Goal: Task Accomplishment & Management: Use online tool/utility

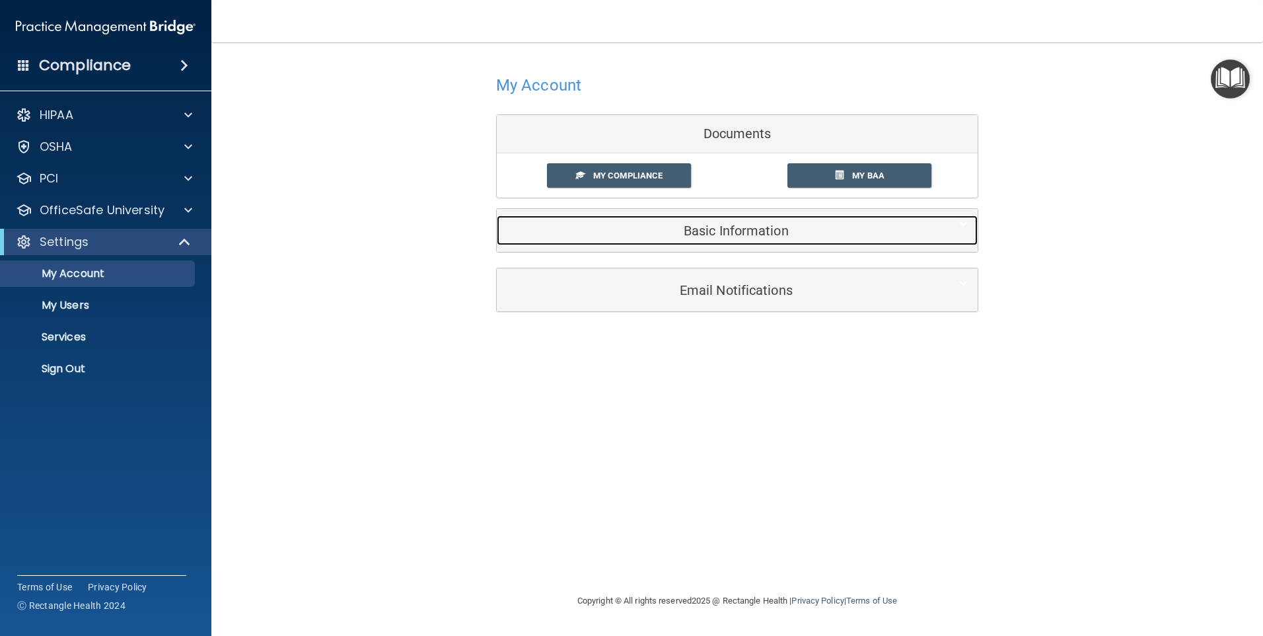
click at [711, 229] on h5 "Basic Information" at bounding box center [717, 230] width 421 height 15
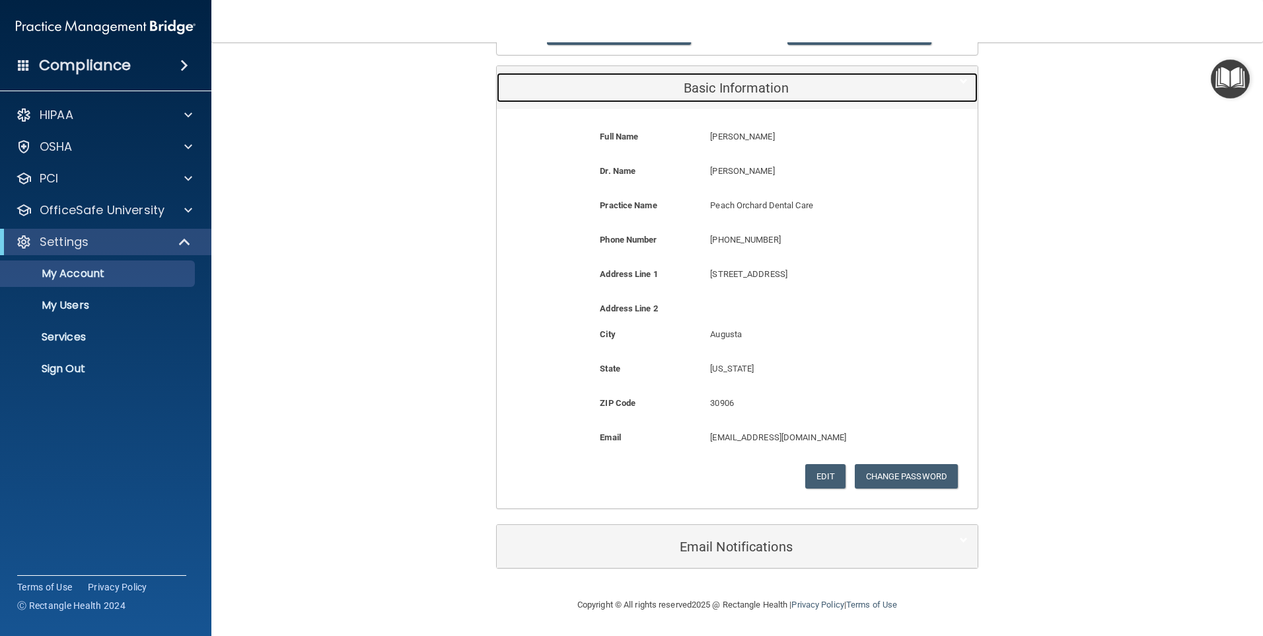
scroll to position [143, 0]
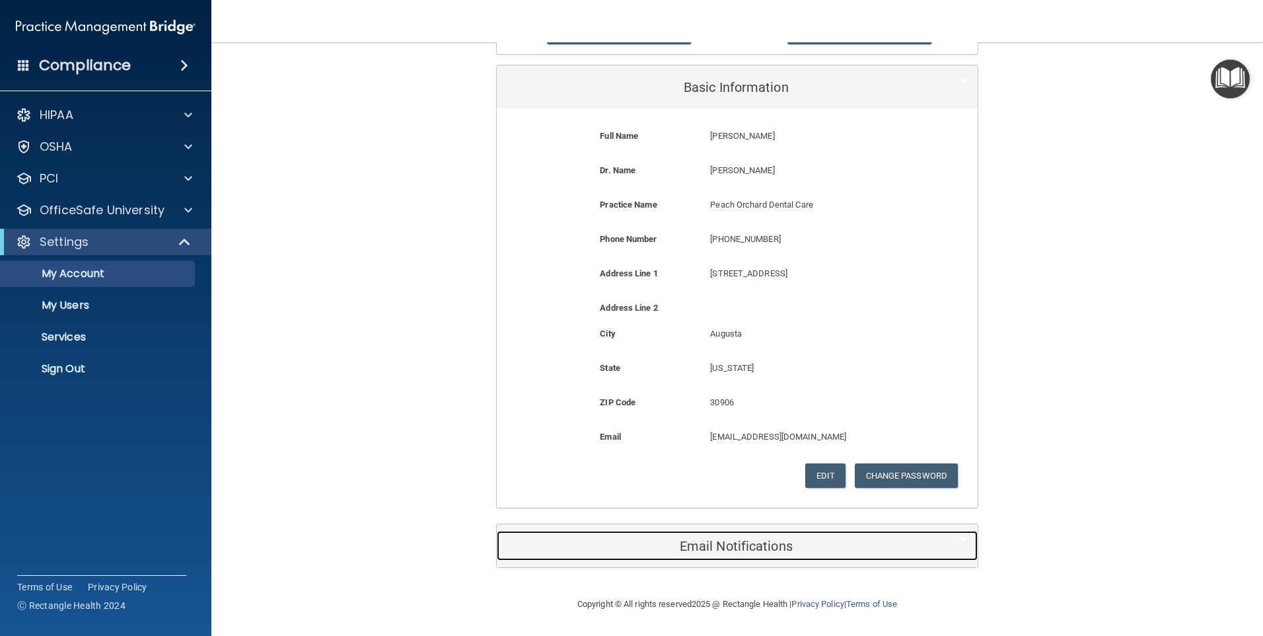
click at [703, 544] on h5 "Email Notifications" at bounding box center [717, 545] width 421 height 15
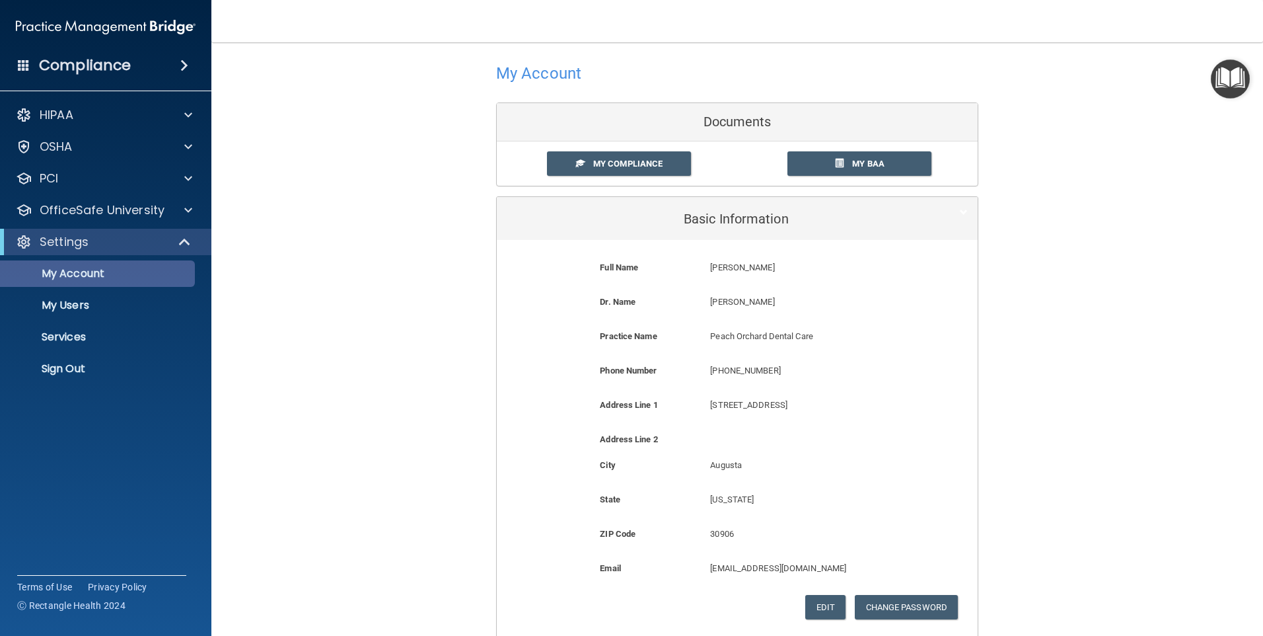
scroll to position [0, 0]
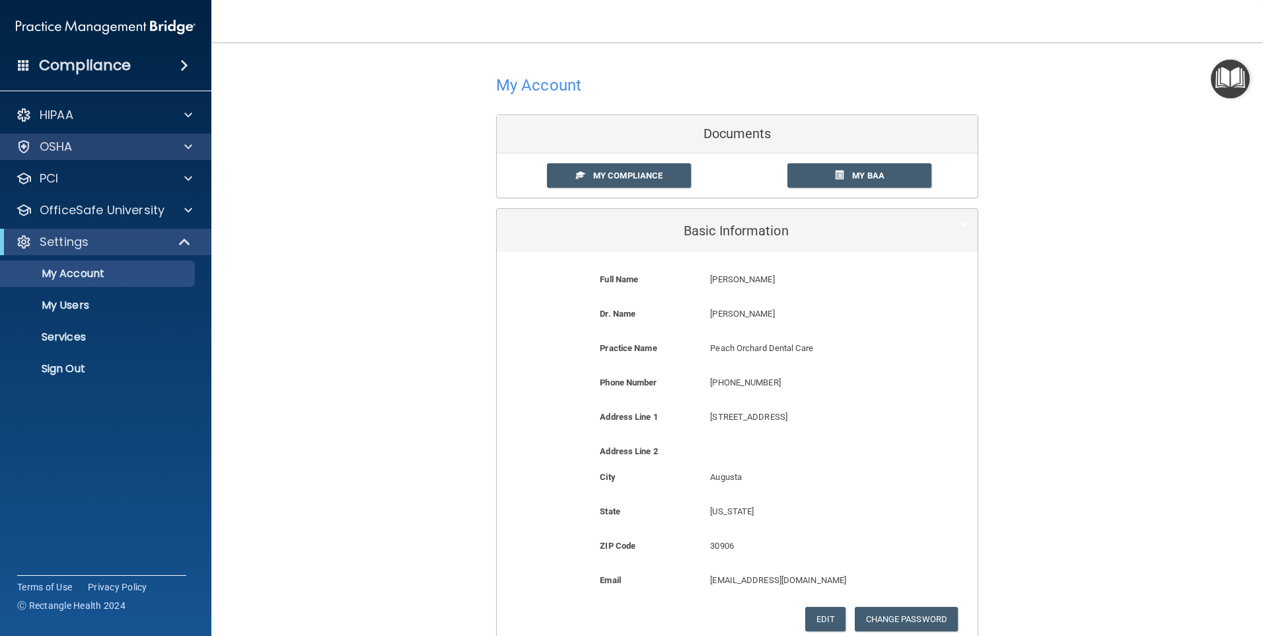
click at [91, 137] on div "OSHA" at bounding box center [106, 146] width 212 height 26
click at [198, 143] on div at bounding box center [186, 147] width 33 height 16
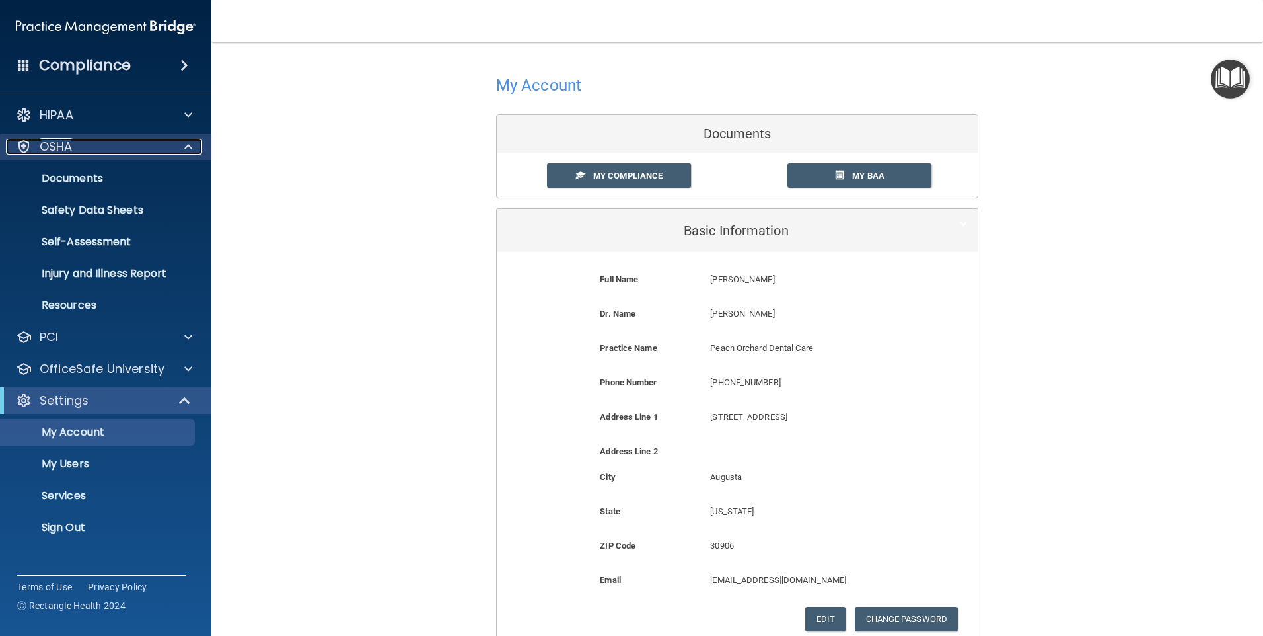
click at [190, 144] on span at bounding box center [188, 147] width 8 height 16
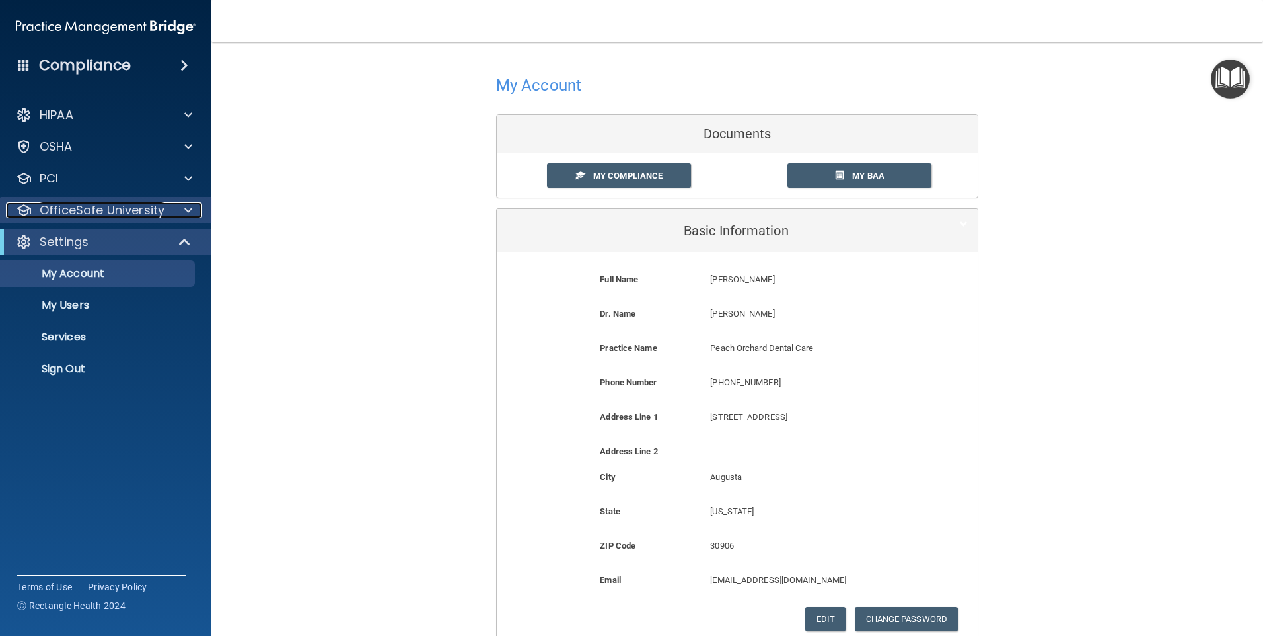
click at [113, 208] on p "OfficeSafe University" at bounding box center [102, 210] width 125 height 16
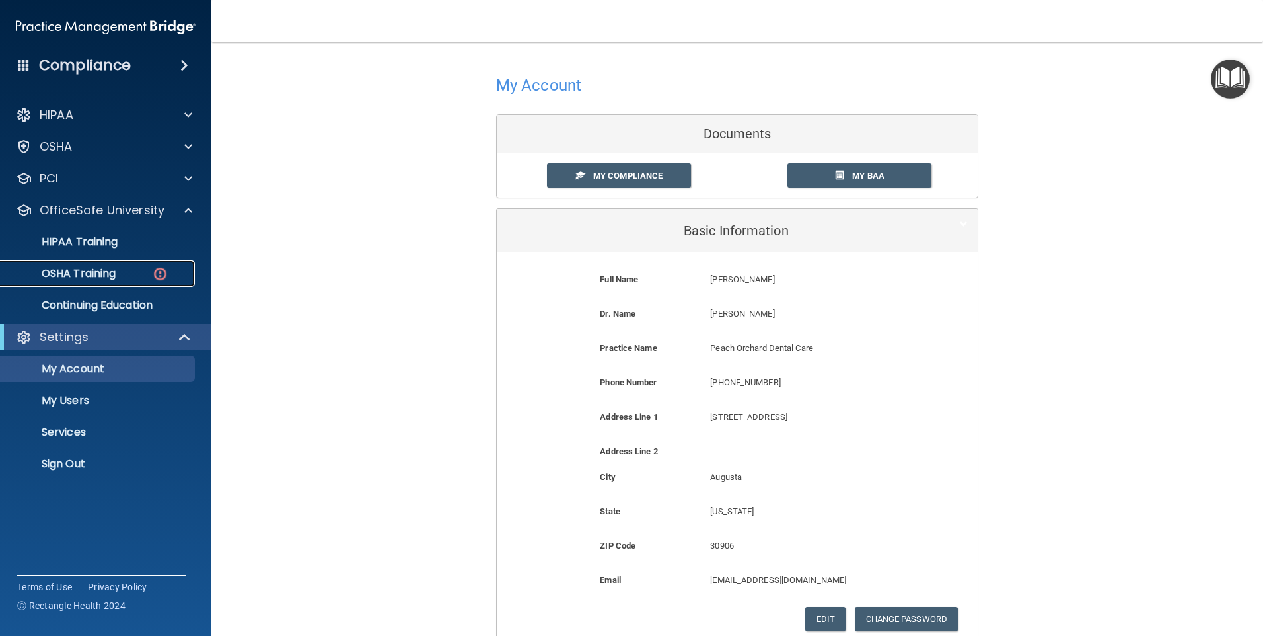
click at [88, 268] on p "OSHA Training" at bounding box center [62, 273] width 107 height 13
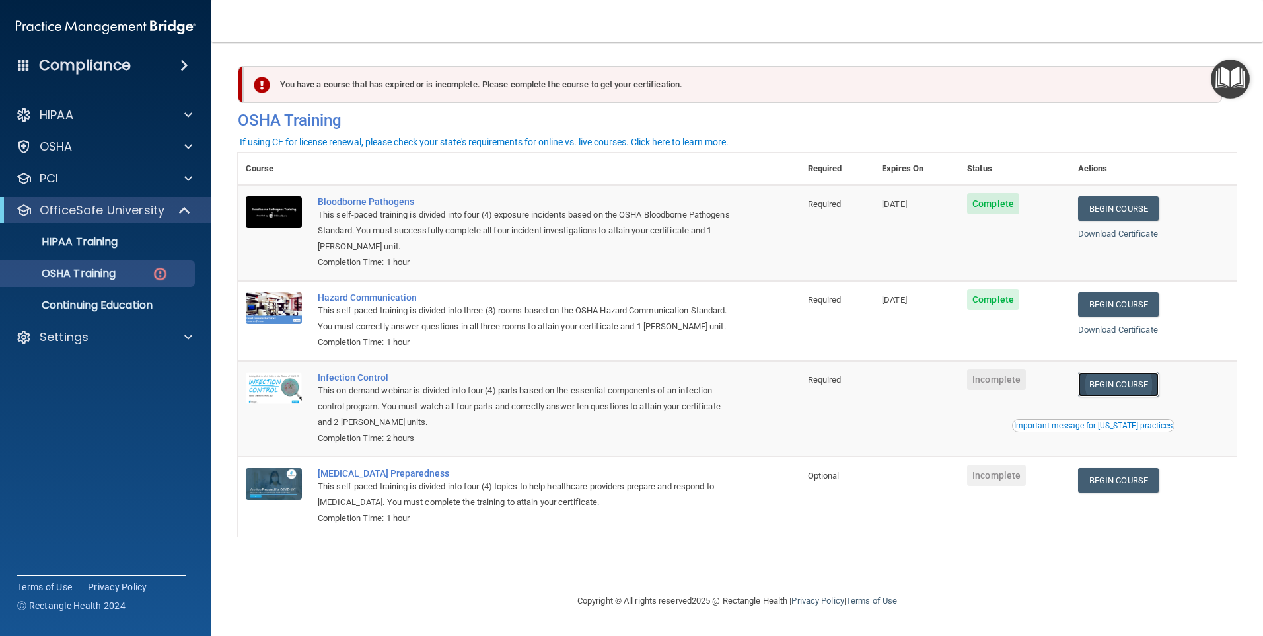
click at [1132, 396] on link "Begin Course" at bounding box center [1118, 384] width 81 height 24
